Goal: Feedback & Contribution: Leave review/rating

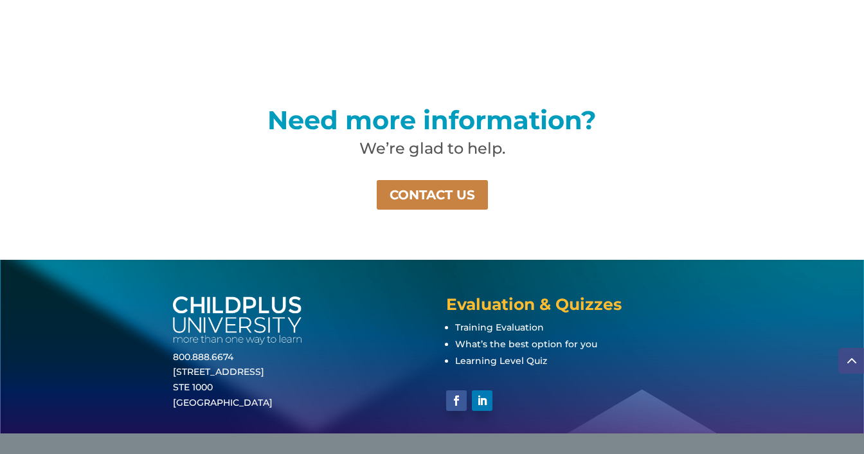
scroll to position [936, 0]
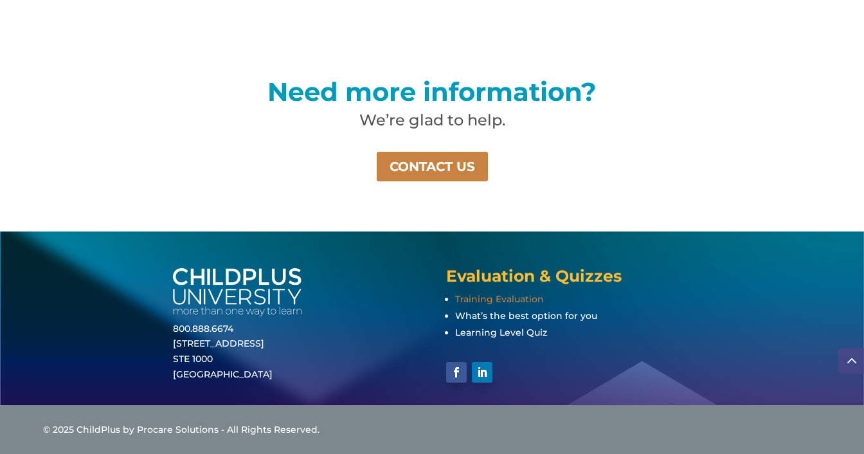
click at [479, 295] on span "Training Evaluation" at bounding box center [499, 299] width 89 height 12
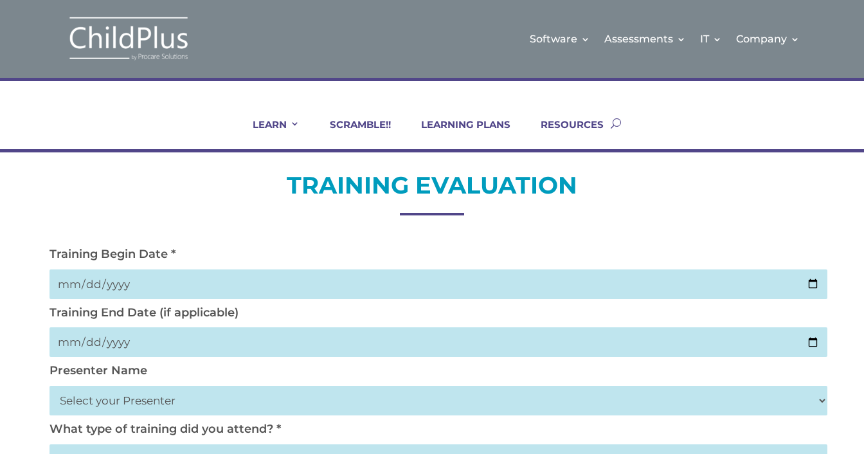
click at [812, 283] on input "date" at bounding box center [438, 284] width 778 height 30
type input "2025-09-18"
click at [810, 338] on input "date" at bounding box center [438, 342] width 778 height 30
type input "2025-09-18"
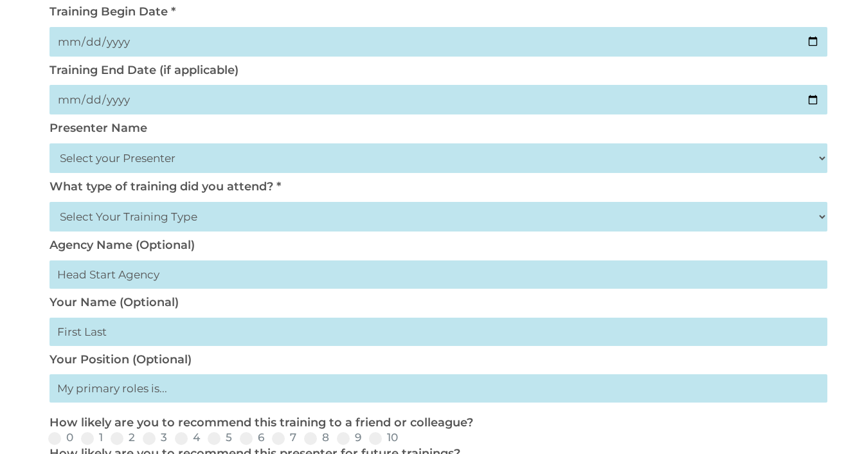
scroll to position [244, 0]
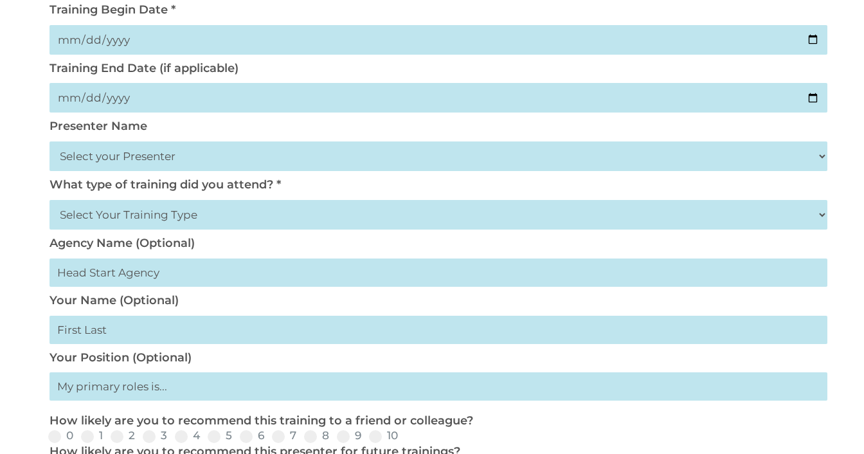
click at [825, 154] on select "Select your Presenter Aaron Dickerson Amy Corkery Cindy Coats Danielle Hensley …" at bounding box center [438, 156] width 778 height 30
select select "Haase, Trish"
click at [49, 141] on select "Select your Presenter Aaron Dickerson Amy Corkery Cindy Coats Danielle Hensley …" at bounding box center [438, 156] width 778 height 30
click at [89, 223] on select "Select Your Training Type On-site (at your agency) Virtual Visit Live Group Web…" at bounding box center [438, 215] width 778 height 30
select select "On-site (at your agency)"
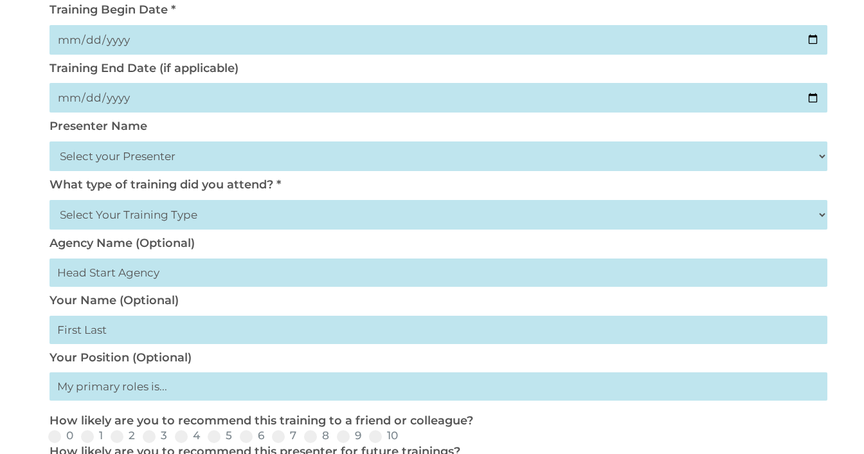
click at [49, 200] on select "Select Your Training Type On-site (at your agency) Virtual Visit Live Group Web…" at bounding box center [438, 215] width 778 height 30
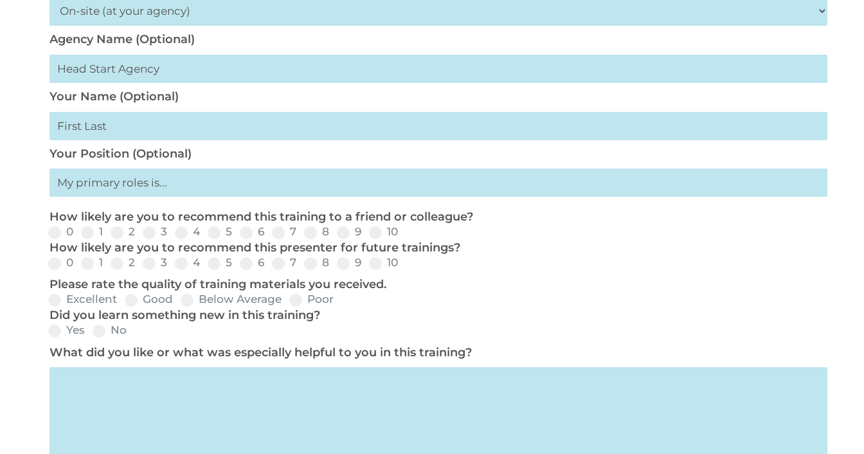
scroll to position [452, 0]
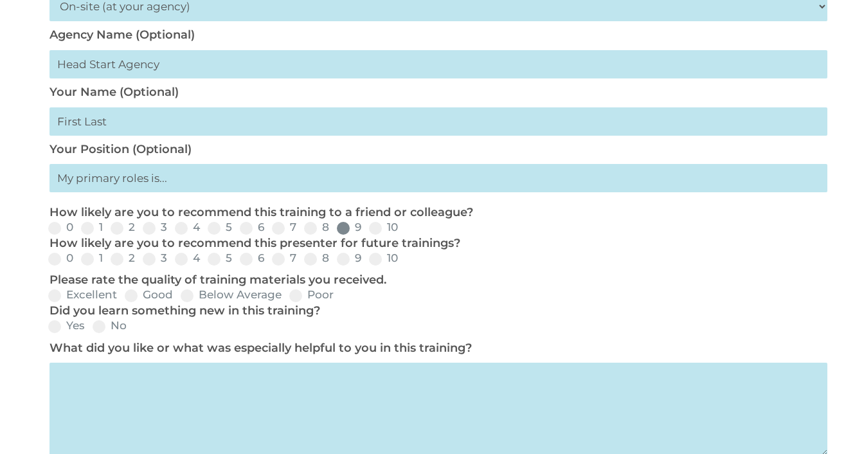
click at [352, 235] on div "0 1 2 3 4 5 6 7 8 9 10" at bounding box center [432, 227] width 778 height 15
click at [339, 239] on p "How likely are you to recommend this presenter for future trainings?" at bounding box center [434, 243] width 771 height 15
click at [376, 233] on span at bounding box center [375, 228] width 13 height 13
click at [404, 233] on input "10" at bounding box center [408, 232] width 8 height 8
radio input "true"
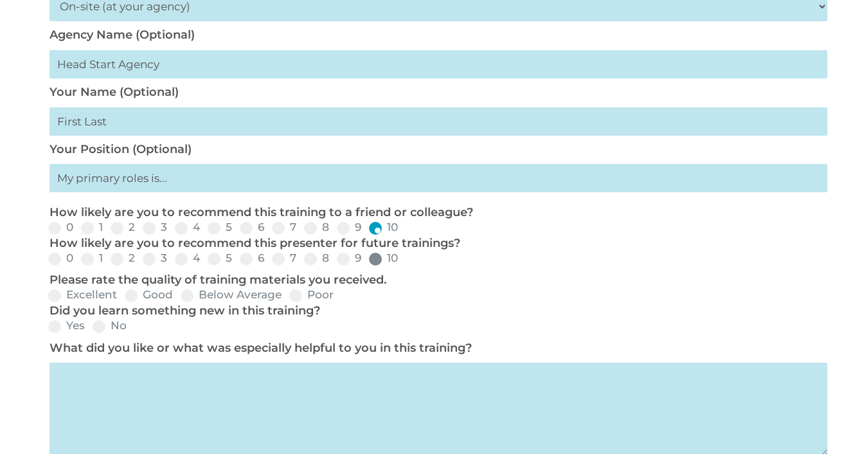
click at [372, 260] on span at bounding box center [375, 259] width 13 height 13
click at [404, 260] on input "10" at bounding box center [408, 263] width 8 height 8
radio input "true"
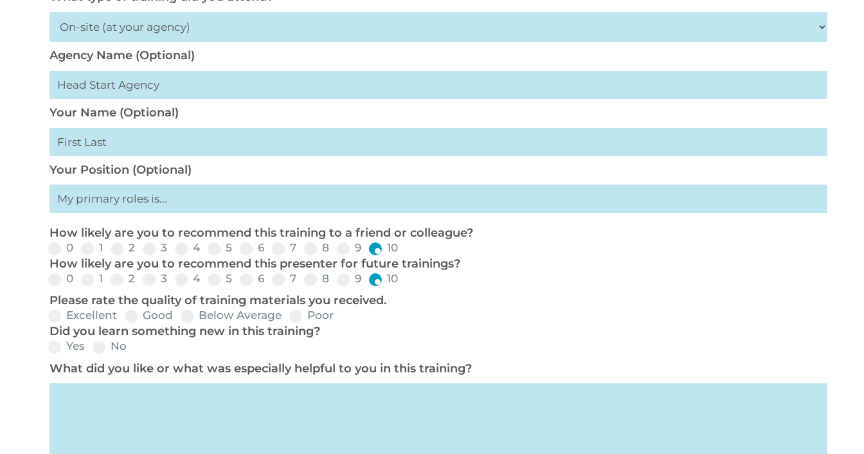
scroll to position [432, 0]
